Goal: Navigation & Orientation: Find specific page/section

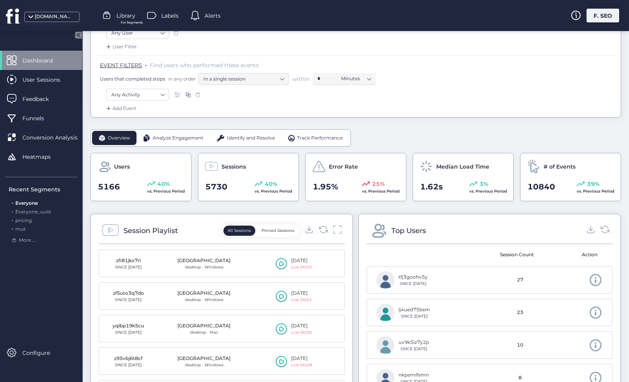
scroll to position [116, 0]
click at [323, 227] on icon at bounding box center [323, 229] width 11 height 11
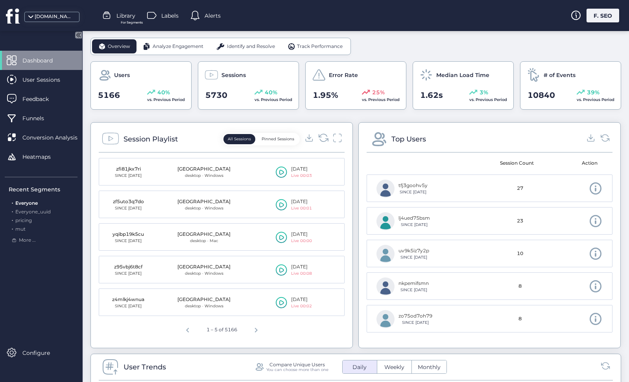
scroll to position [209, 0]
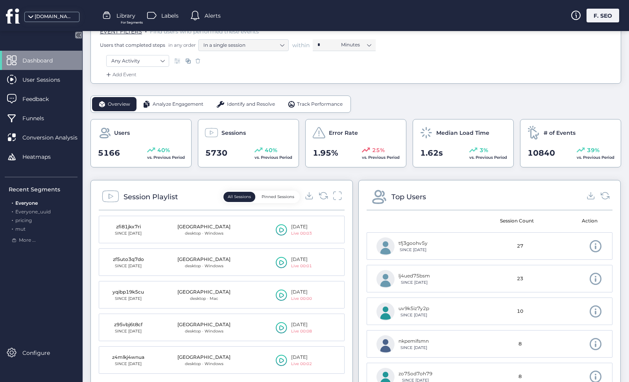
scroll to position [156, 0]
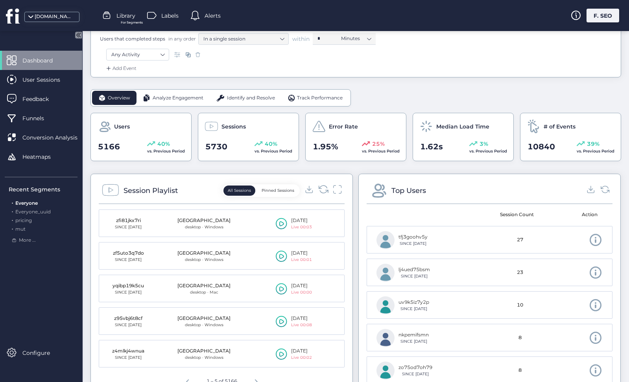
click at [321, 190] on icon at bounding box center [323, 189] width 11 height 11
click at [325, 190] on icon at bounding box center [323, 189] width 11 height 11
click at [76, 37] on icon at bounding box center [78, 34] width 7 height 7
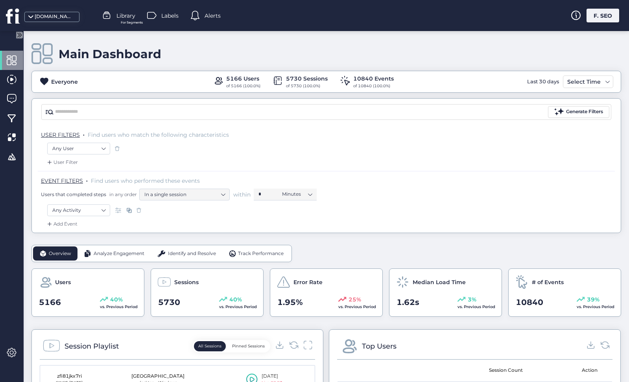
scroll to position [0, 0]
click at [181, 251] on span "Identify and Resolve" at bounding box center [192, 253] width 48 height 7
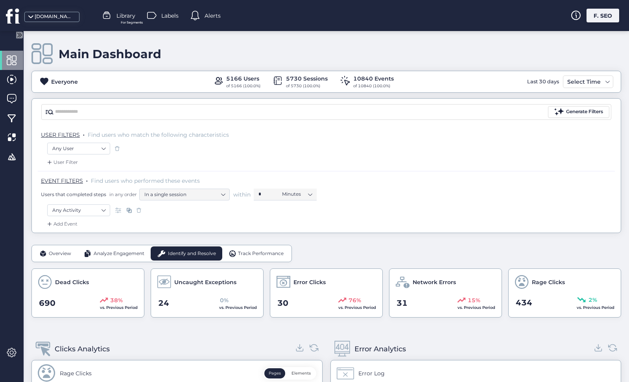
click at [103, 252] on span "Analyze Engagement" at bounding box center [119, 253] width 51 height 7
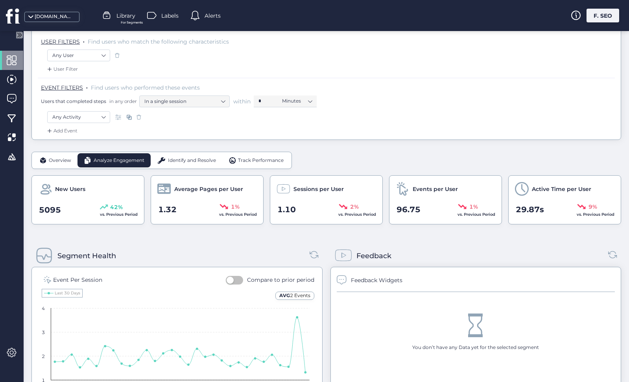
scroll to position [94, 0]
click at [320, 255] on div "Segment Health" at bounding box center [176, 256] width 291 height 22
click at [312, 253] on icon at bounding box center [313, 254] width 11 height 11
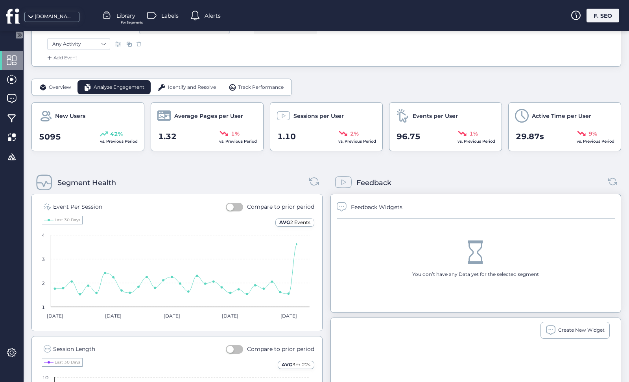
scroll to position [167, 0]
click at [238, 210] on button "button" at bounding box center [234, 207] width 17 height 9
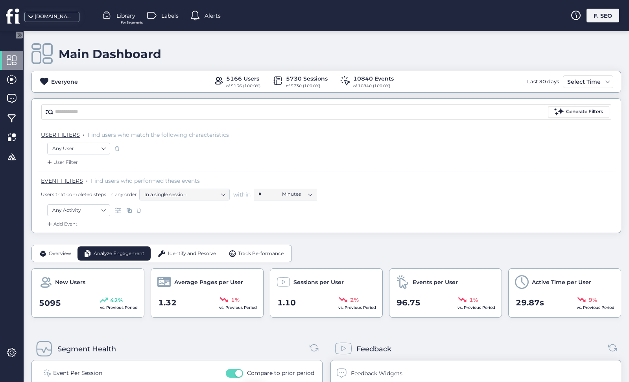
scroll to position [0, 0]
click at [600, 19] on div "F. SEO" at bounding box center [603, 16] width 33 height 14
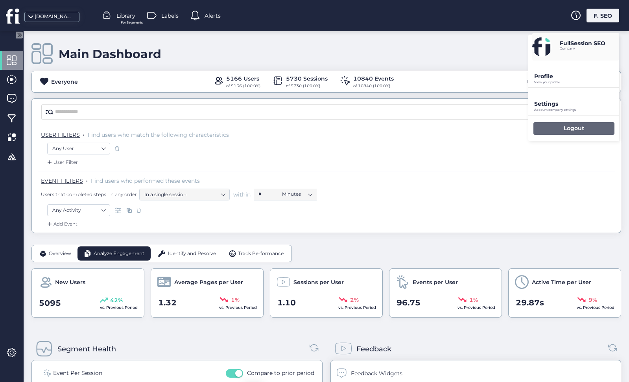
click at [548, 129] on div "Logout" at bounding box center [573, 128] width 81 height 13
